Goal: Information Seeking & Learning: Learn about a topic

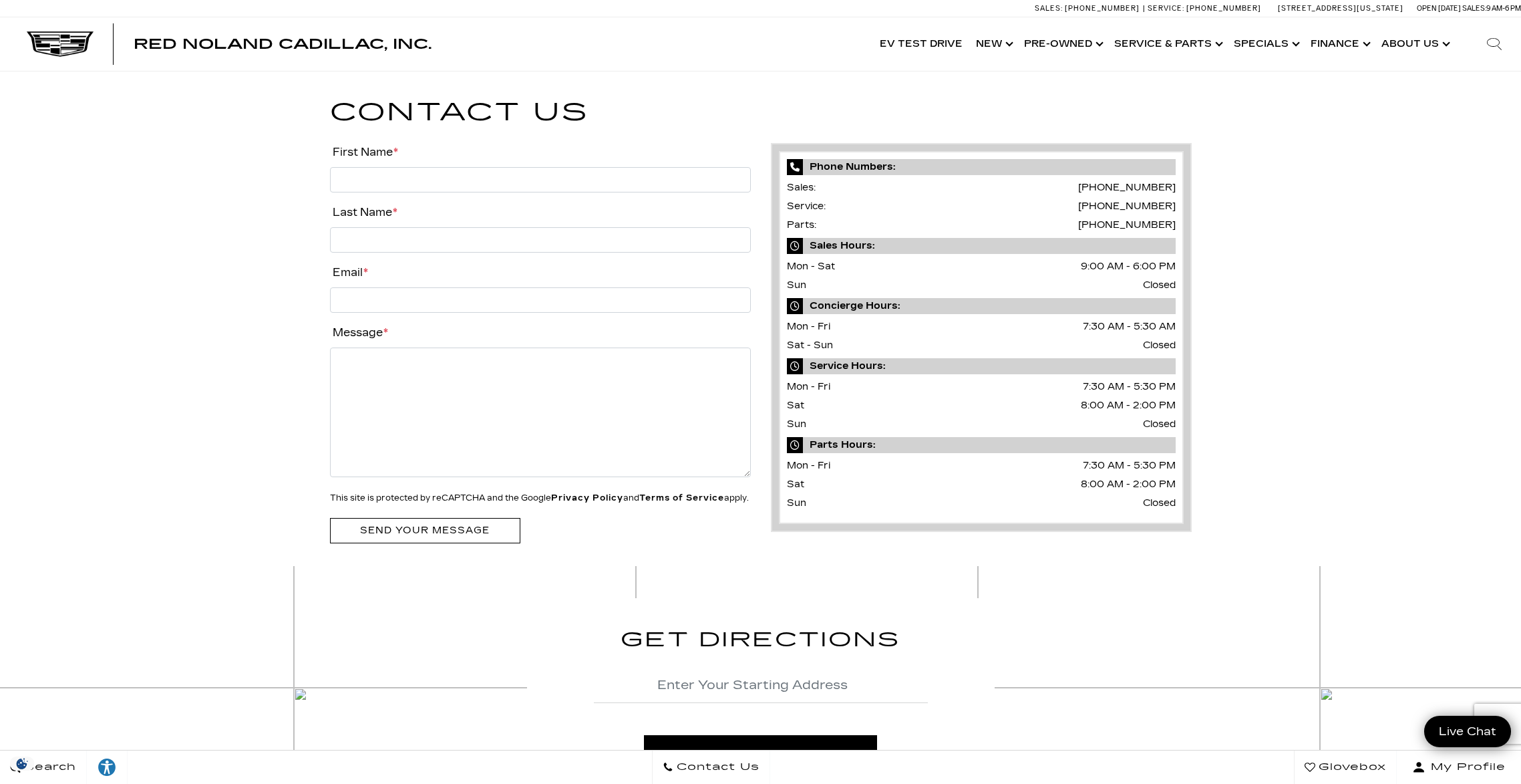
click at [1039, 44] on link "Show Pre-Owned" at bounding box center [1062, 43] width 91 height 53
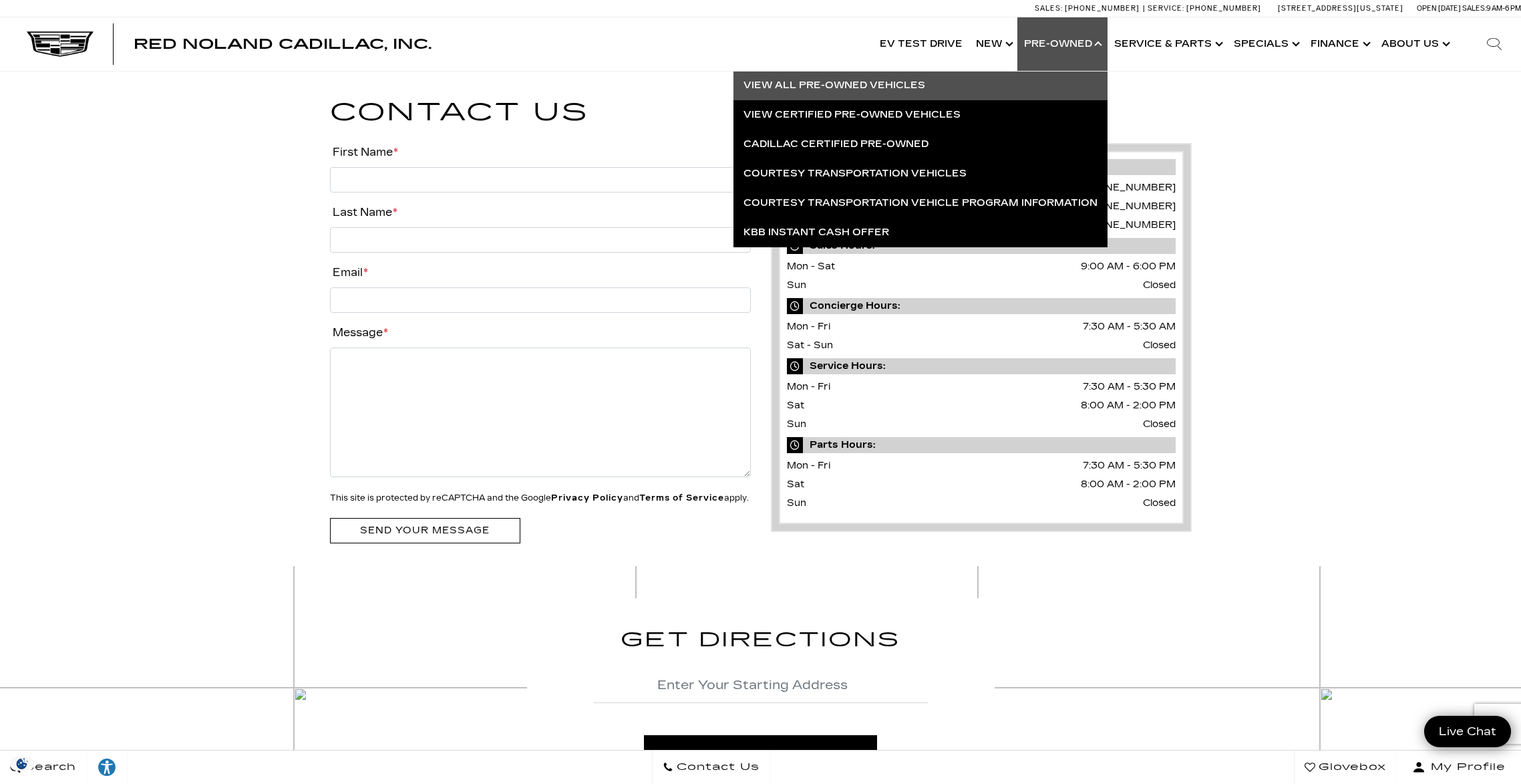
click at [883, 83] on link "View All Pre-Owned Vehicles" at bounding box center [921, 86] width 374 height 30
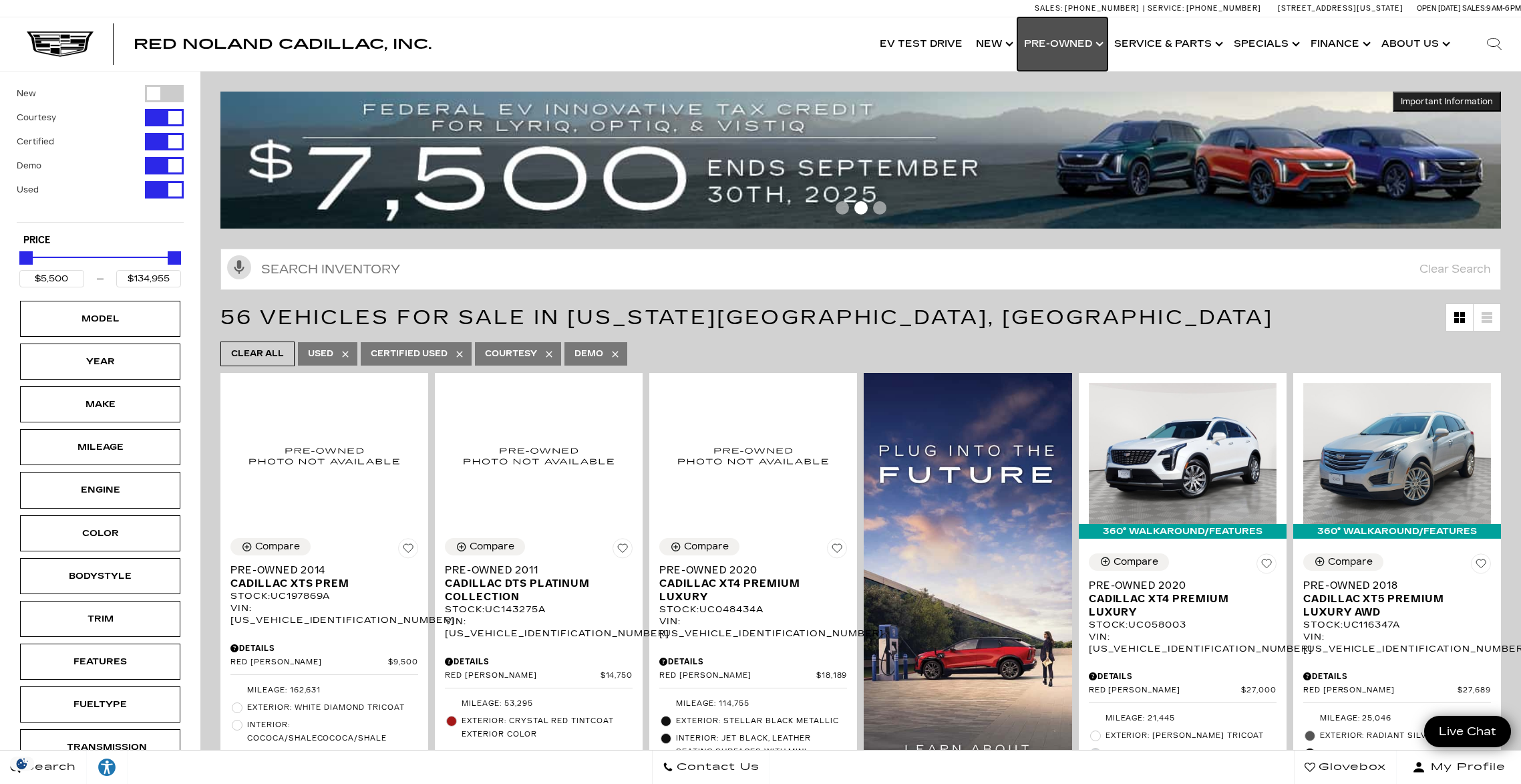
click at [1071, 50] on link "Show Pre-Owned" at bounding box center [1062, 43] width 91 height 53
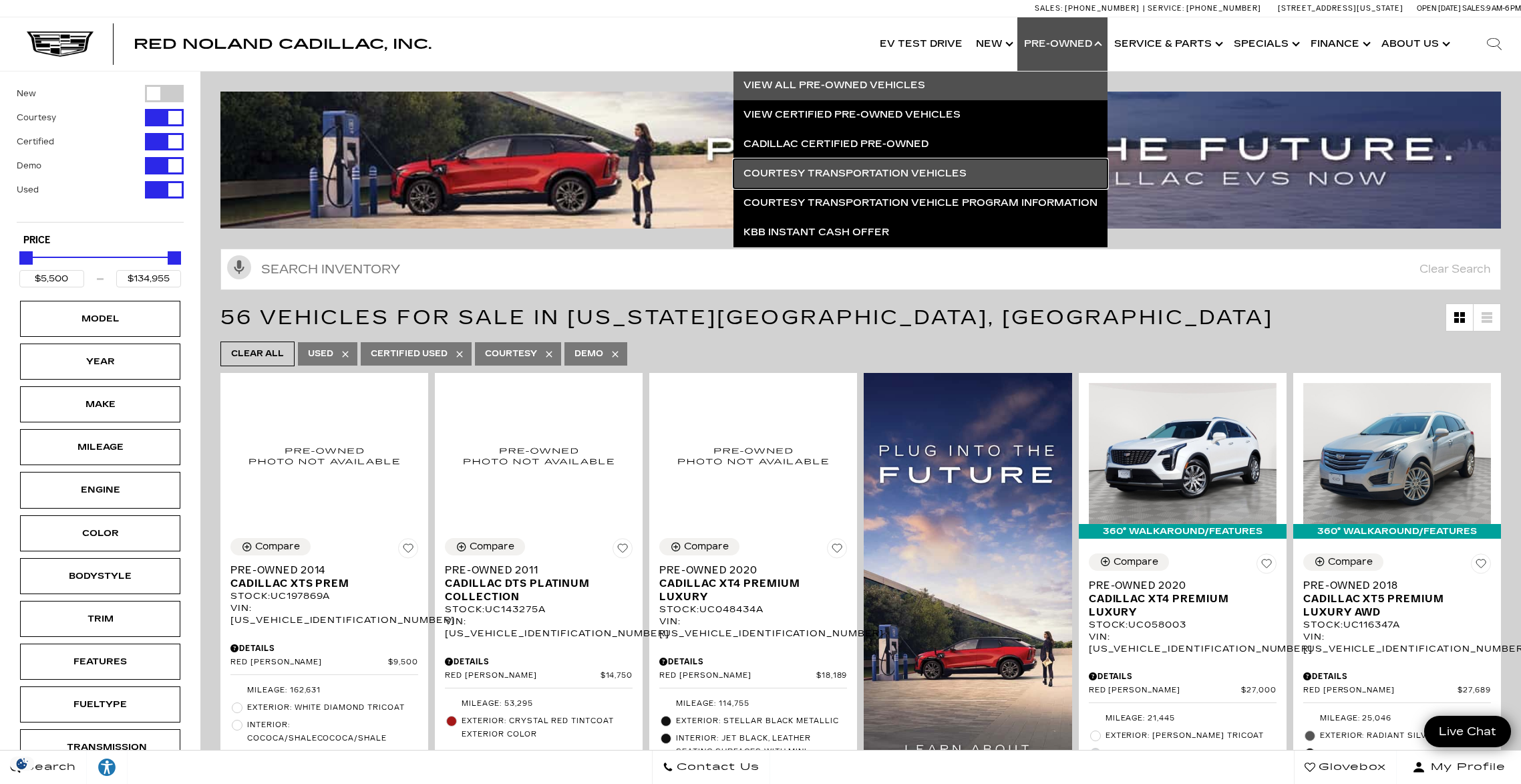
click at [880, 174] on link "Courtesy Transportation Vehicles" at bounding box center [921, 173] width 374 height 30
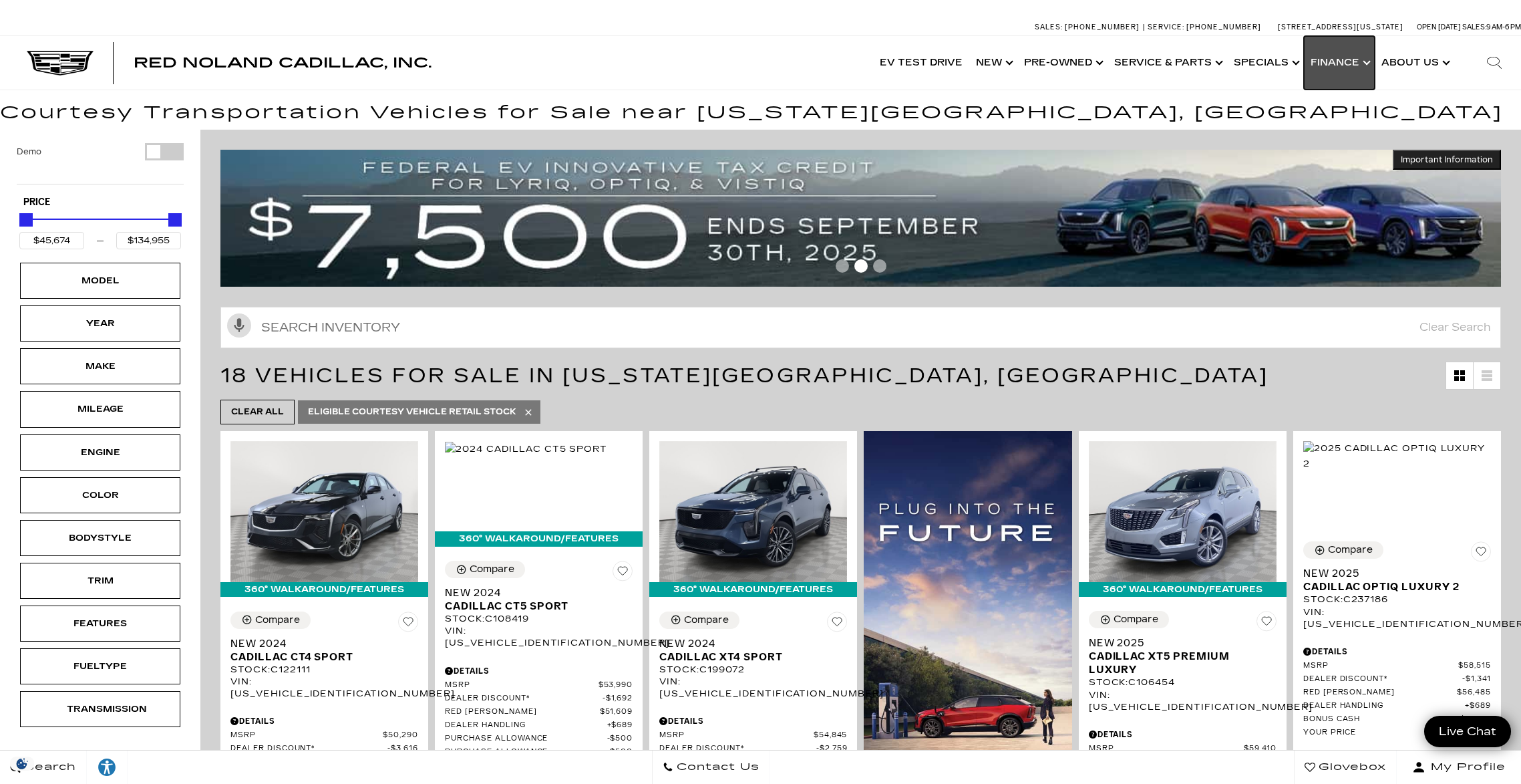
click at [1327, 64] on link "Show Finance" at bounding box center [1340, 62] width 71 height 53
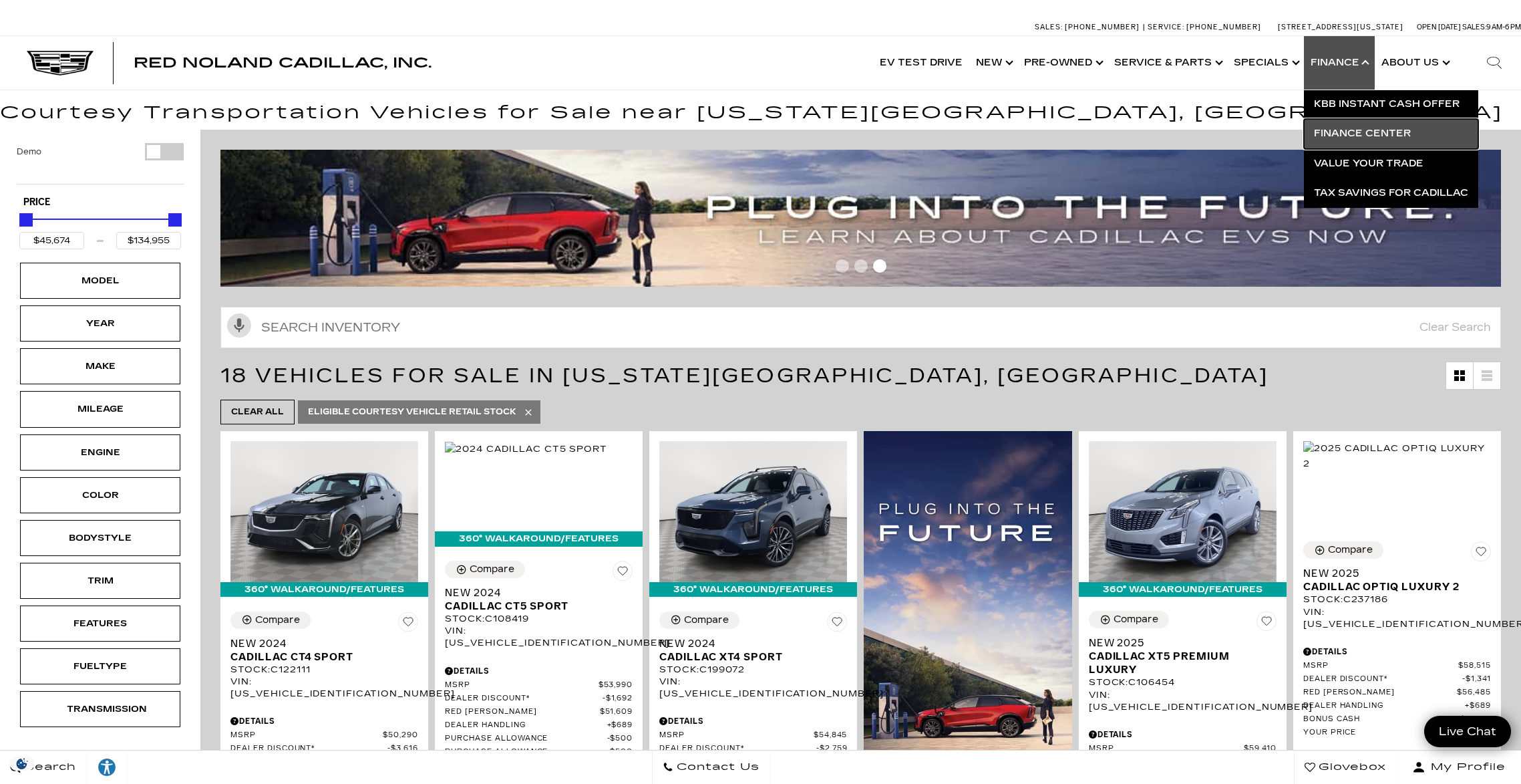
click at [1367, 134] on link "Finance Center" at bounding box center [1391, 133] width 174 height 30
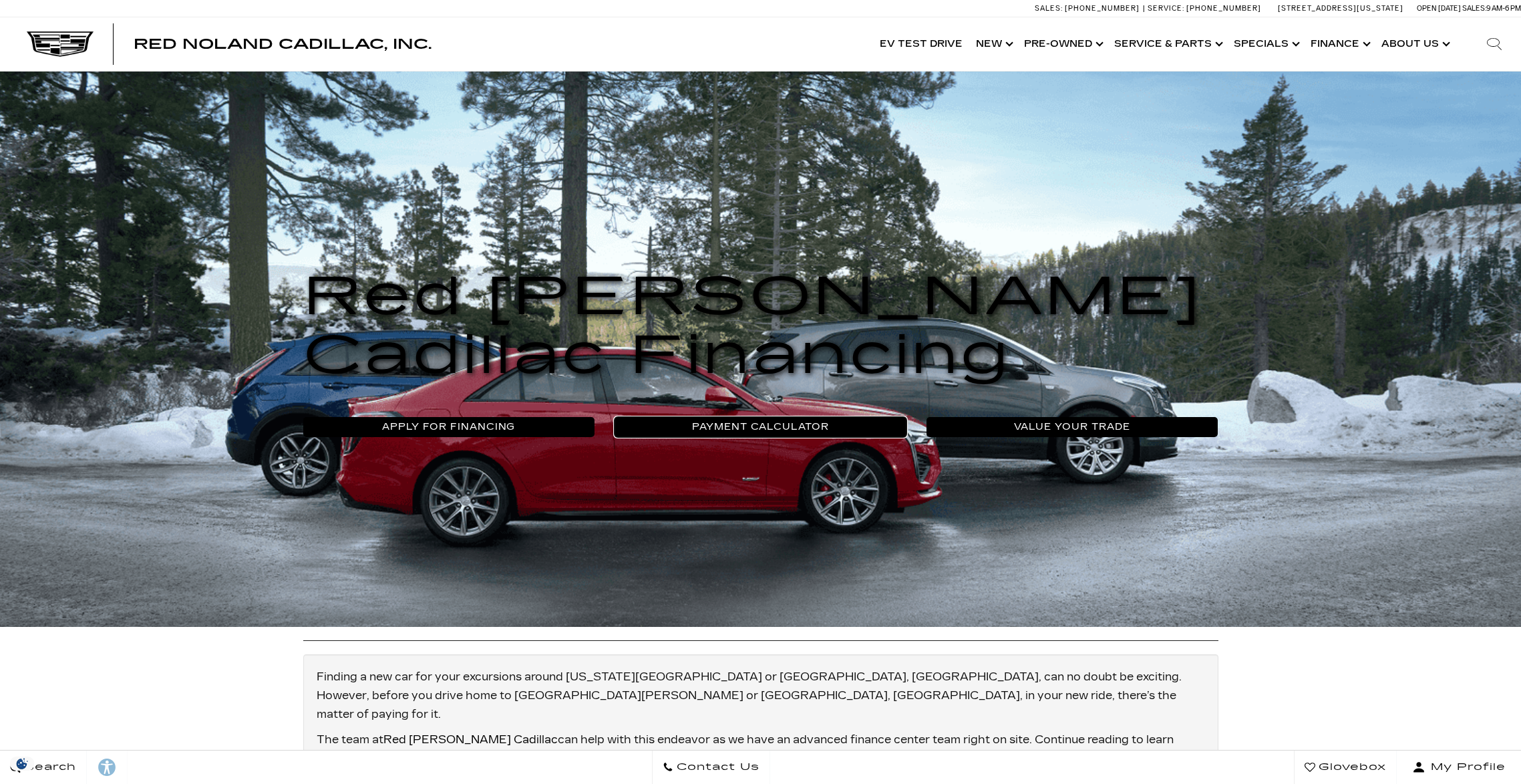
click at [749, 432] on link "Payment Calculator" at bounding box center [760, 427] width 292 height 20
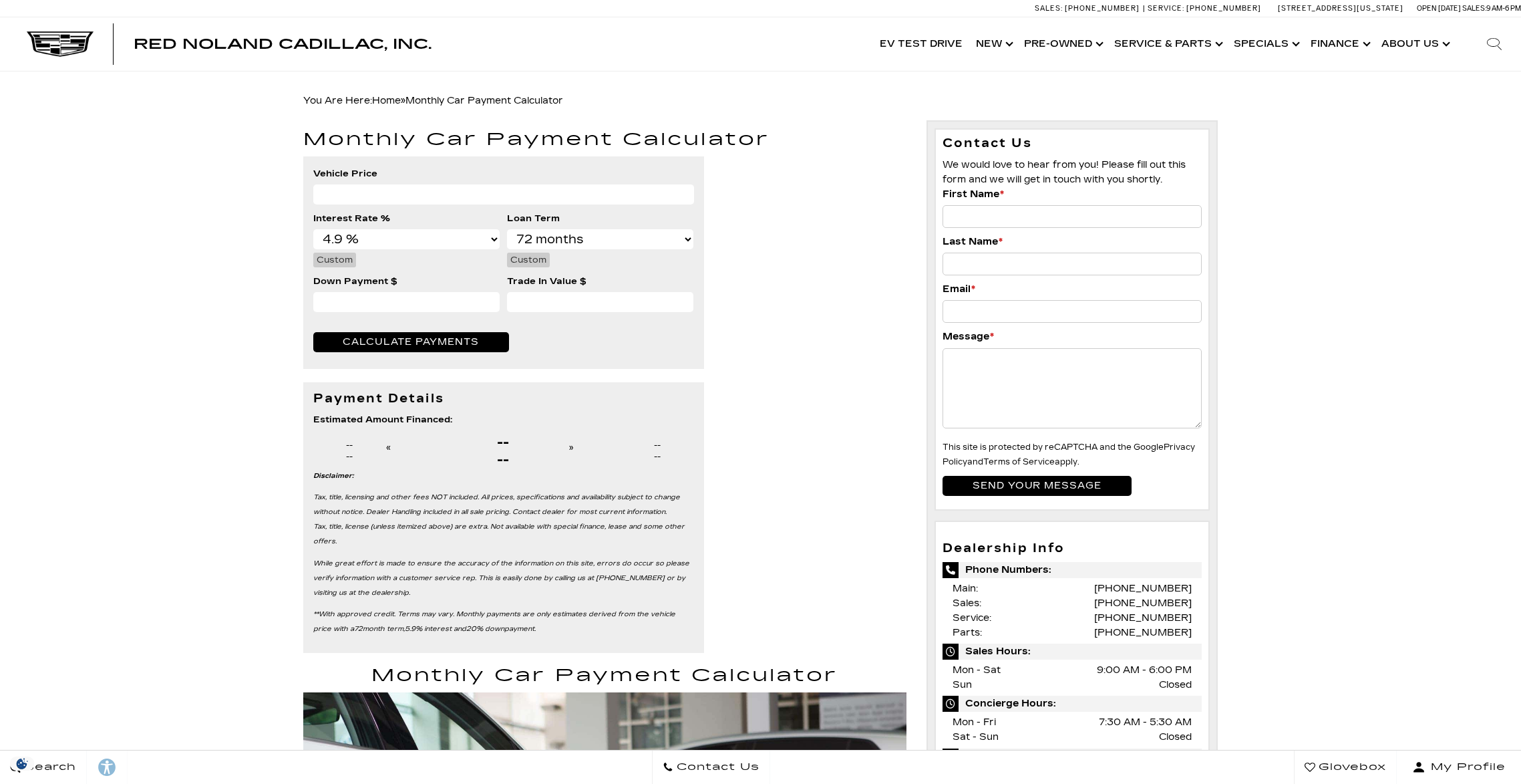
select select "4.9"
select select "72"
click at [1331, 48] on link "Show Finance" at bounding box center [1340, 43] width 71 height 53
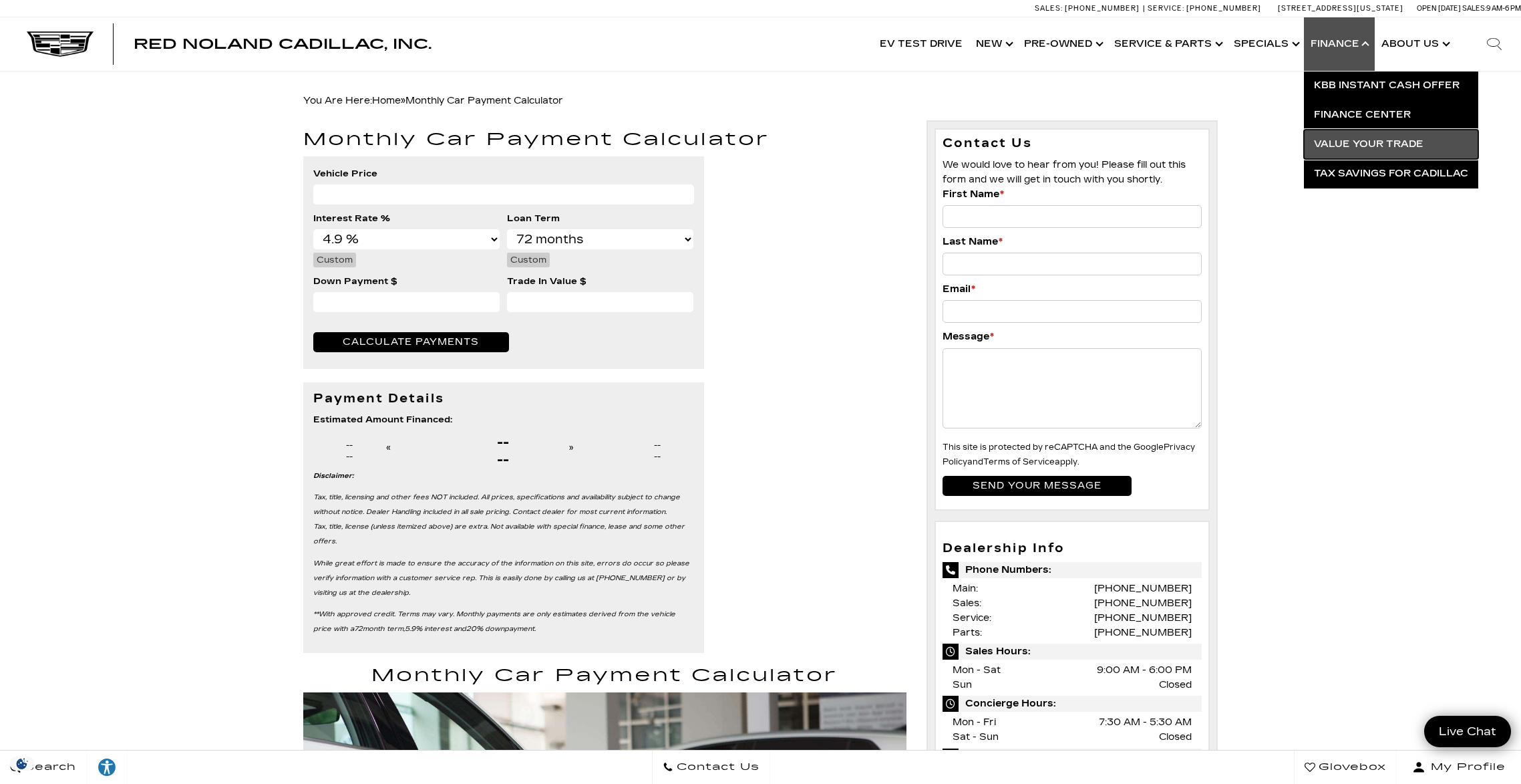
click at [1351, 146] on link "Value Your Trade" at bounding box center [1391, 144] width 174 height 30
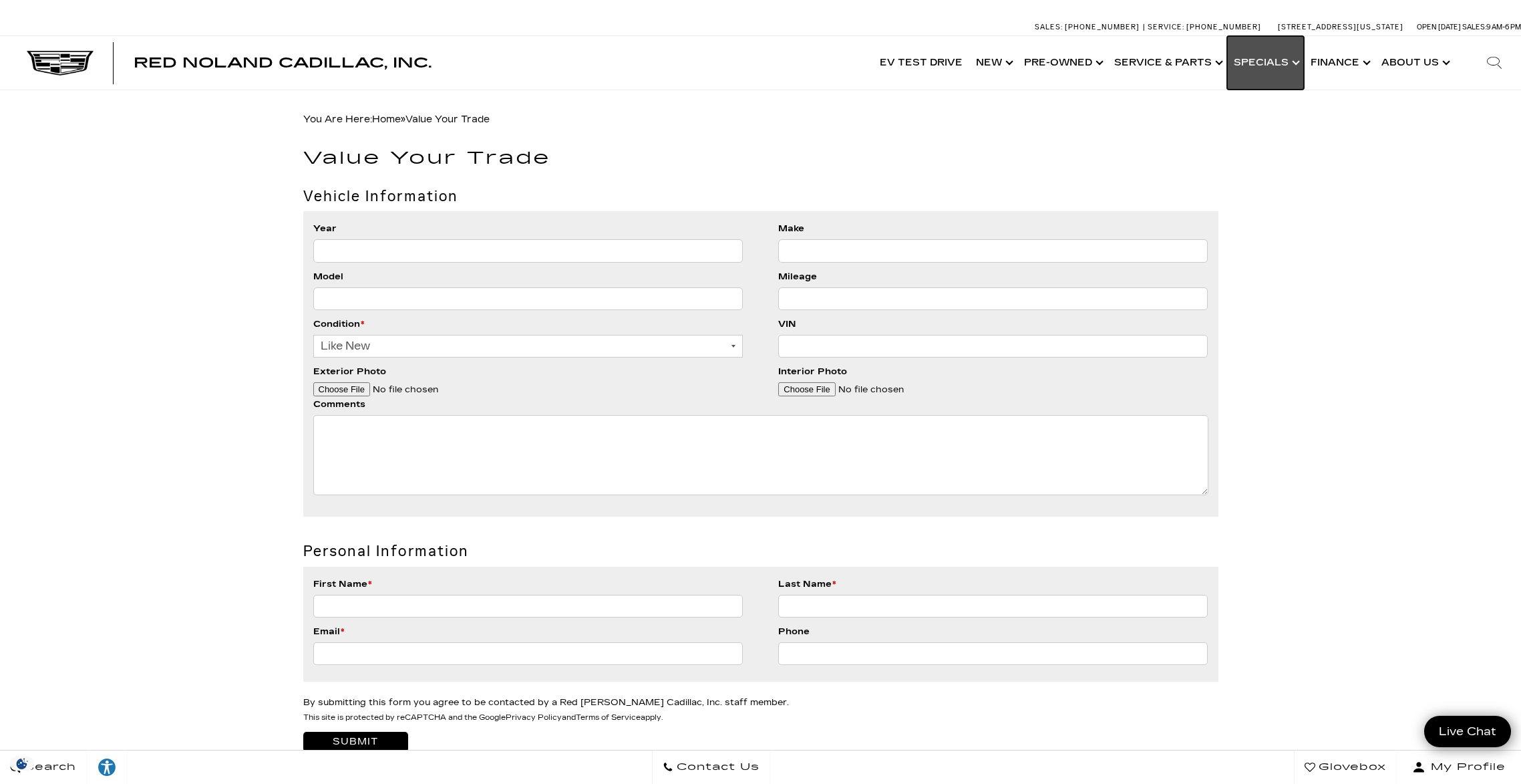
click at [1264, 65] on link "Show Specials" at bounding box center [1266, 62] width 77 height 53
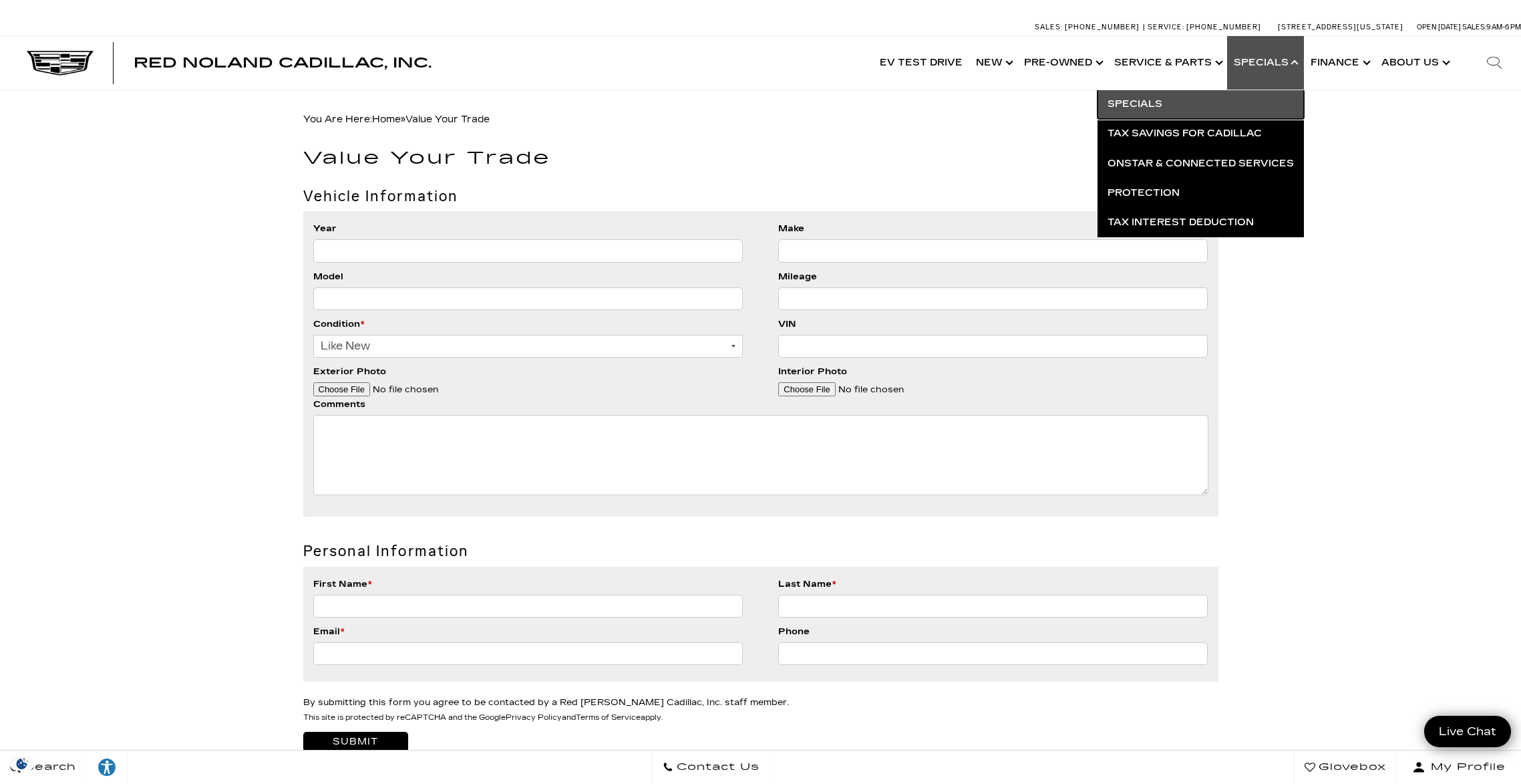
click at [1200, 108] on link "Specials" at bounding box center [1201, 104] width 206 height 30
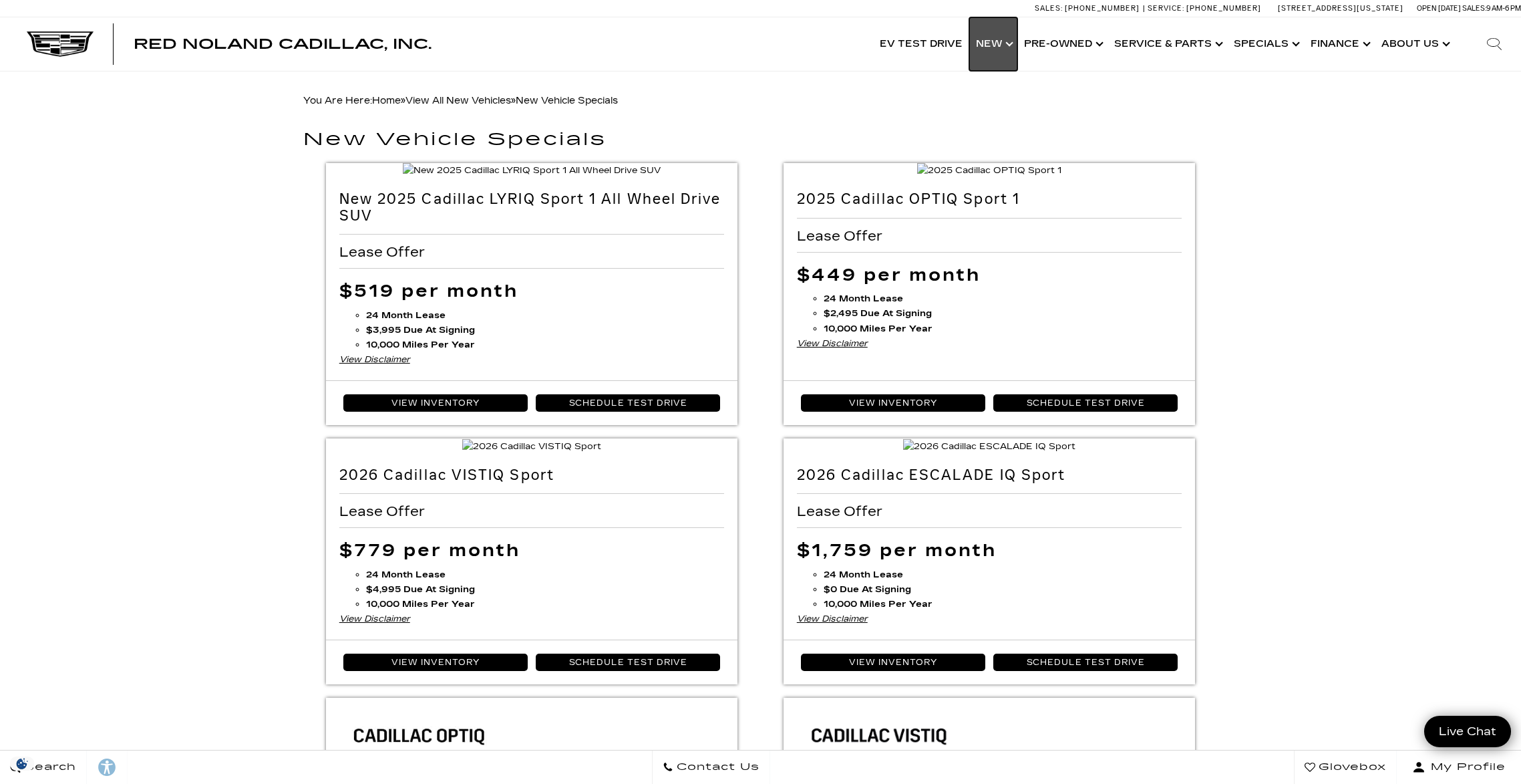
click at [1000, 41] on link "Show New" at bounding box center [993, 43] width 48 height 53
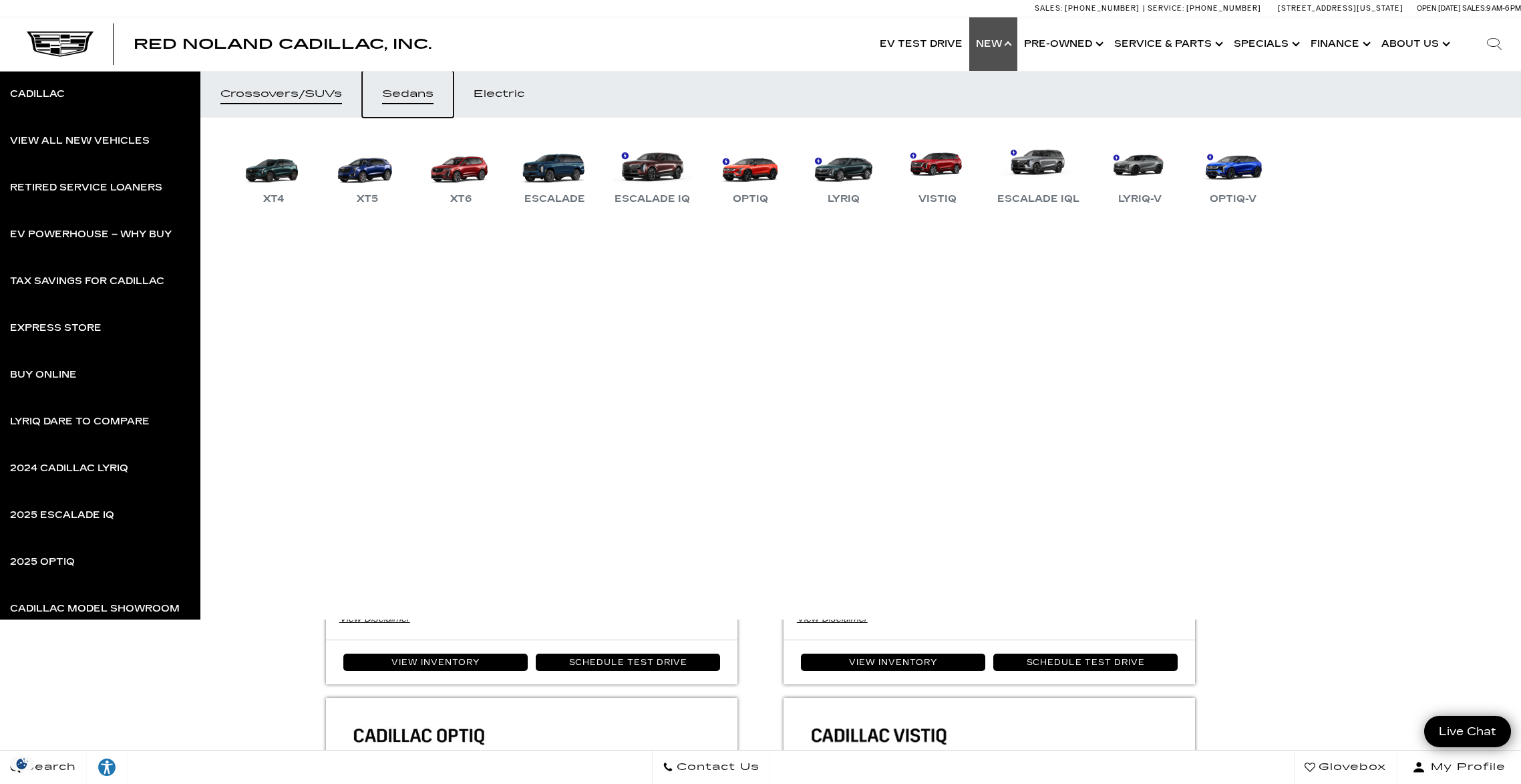
click at [419, 96] on div "Sedans" at bounding box center [407, 94] width 51 height 10
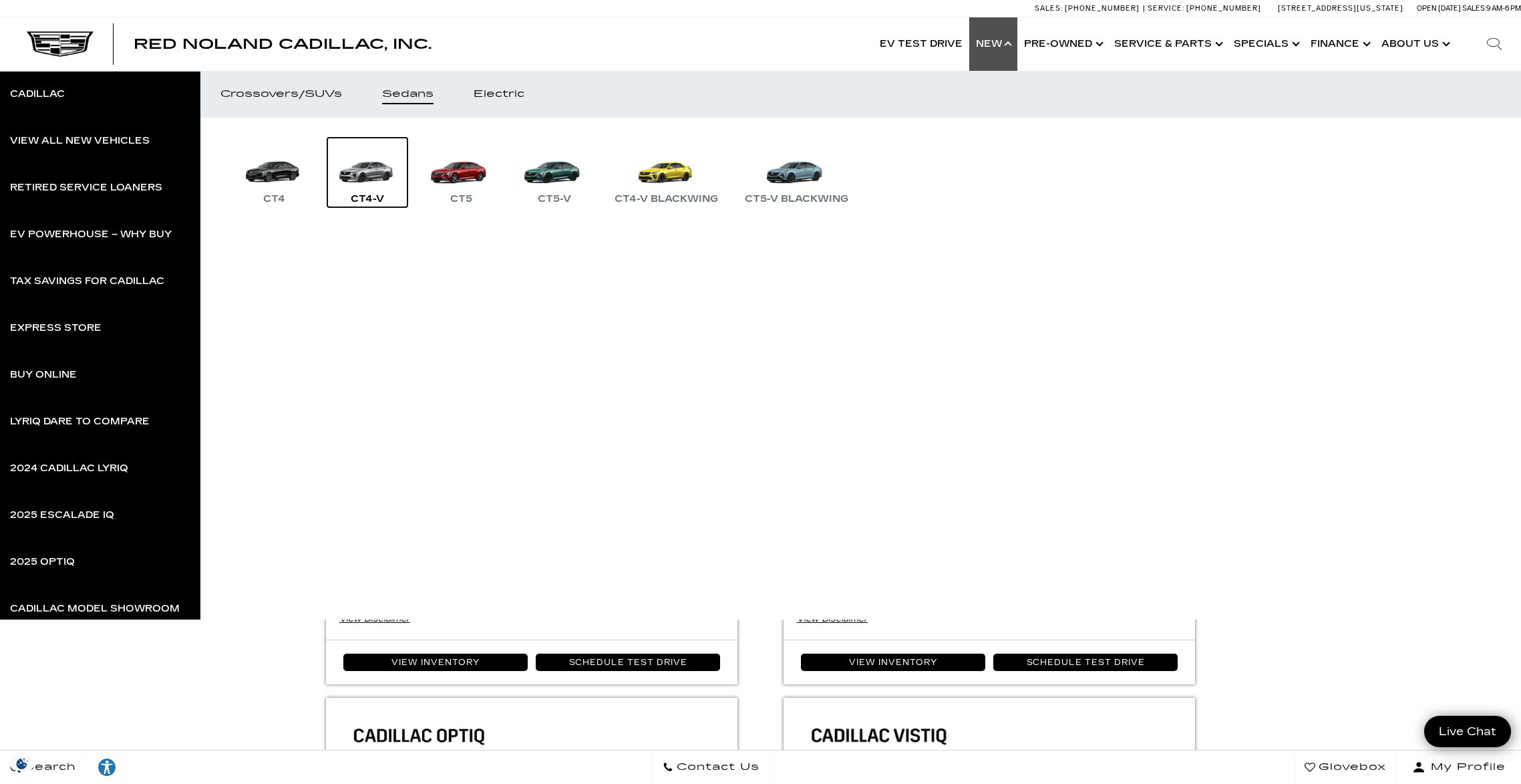
click at [372, 177] on link "CT4-V" at bounding box center [367, 172] width 80 height 69
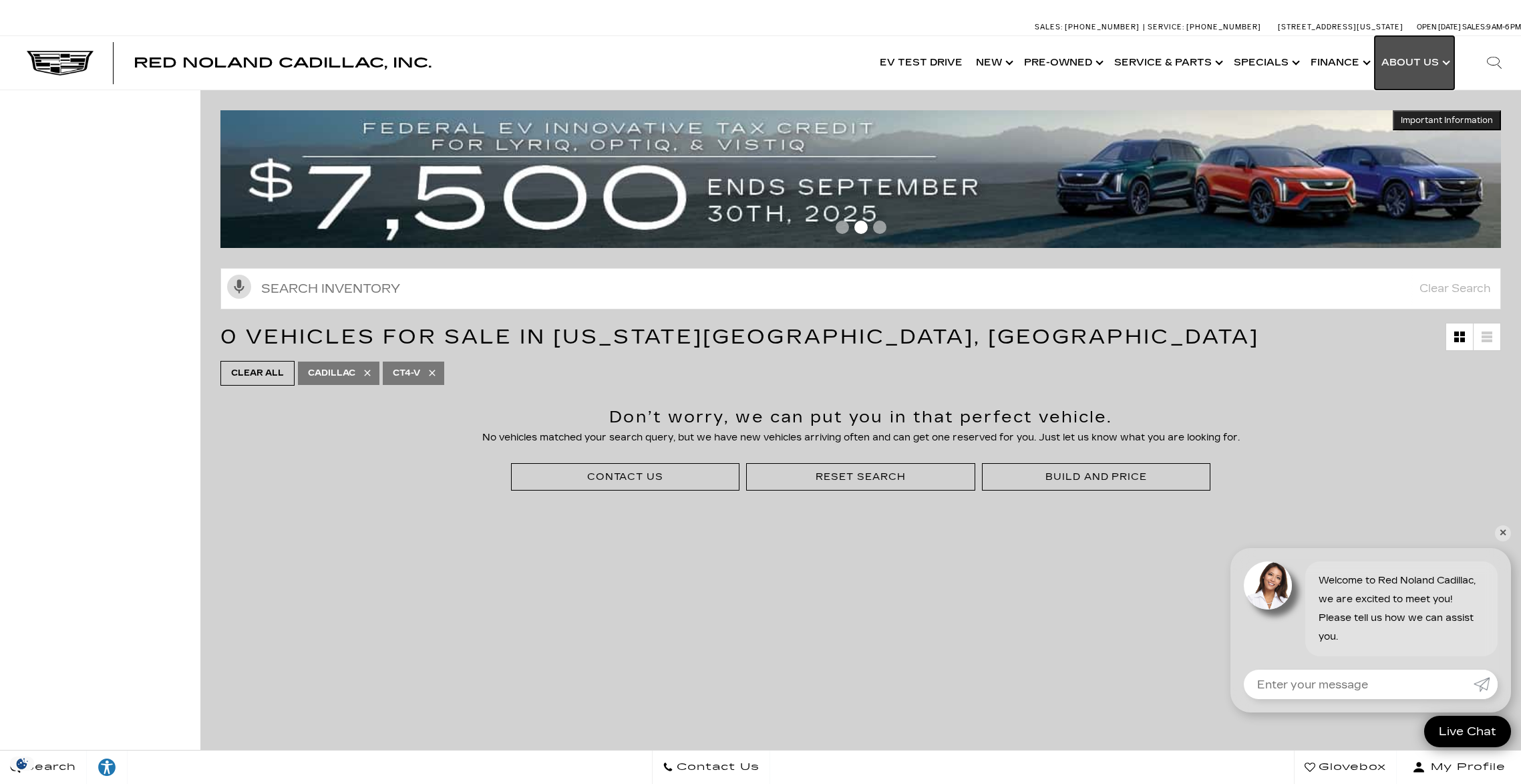
click at [1424, 63] on link "Show About Us" at bounding box center [1415, 62] width 80 height 53
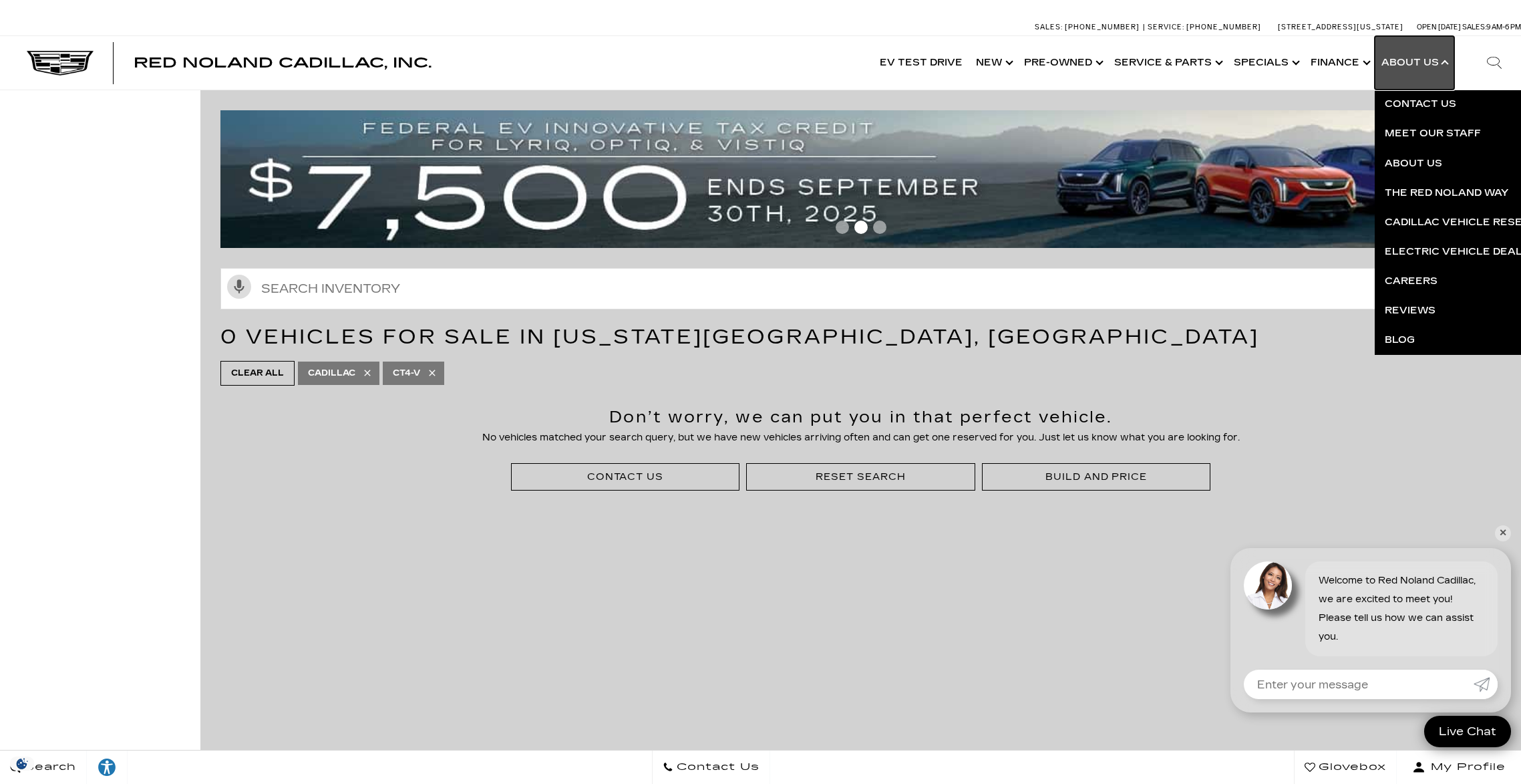
scroll to position [1, 0]
click at [1425, 102] on link "Contact Us" at bounding box center [1537, 103] width 324 height 30
